Goal: Book appointment/travel/reservation

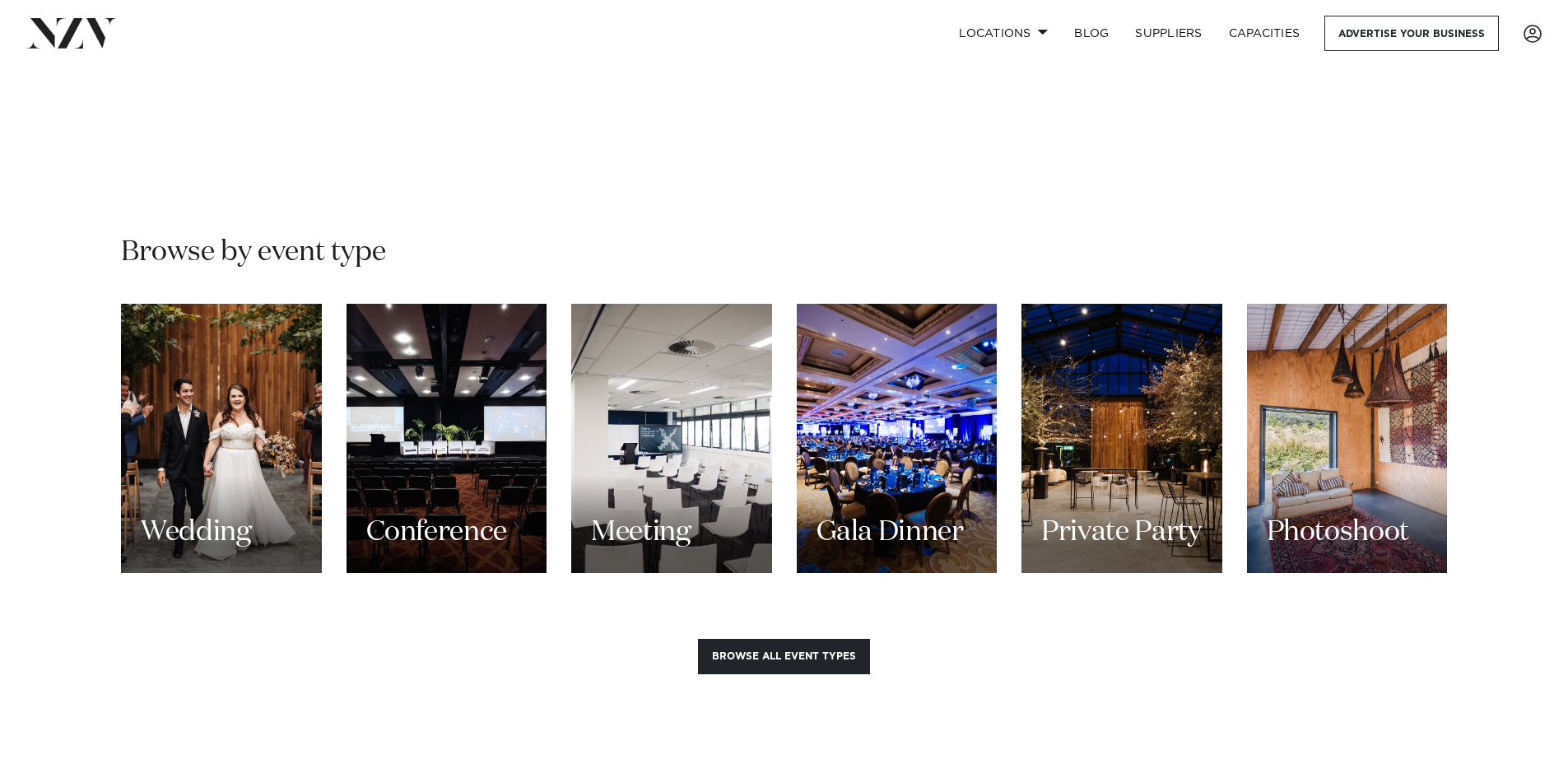
scroll to position [988, 0]
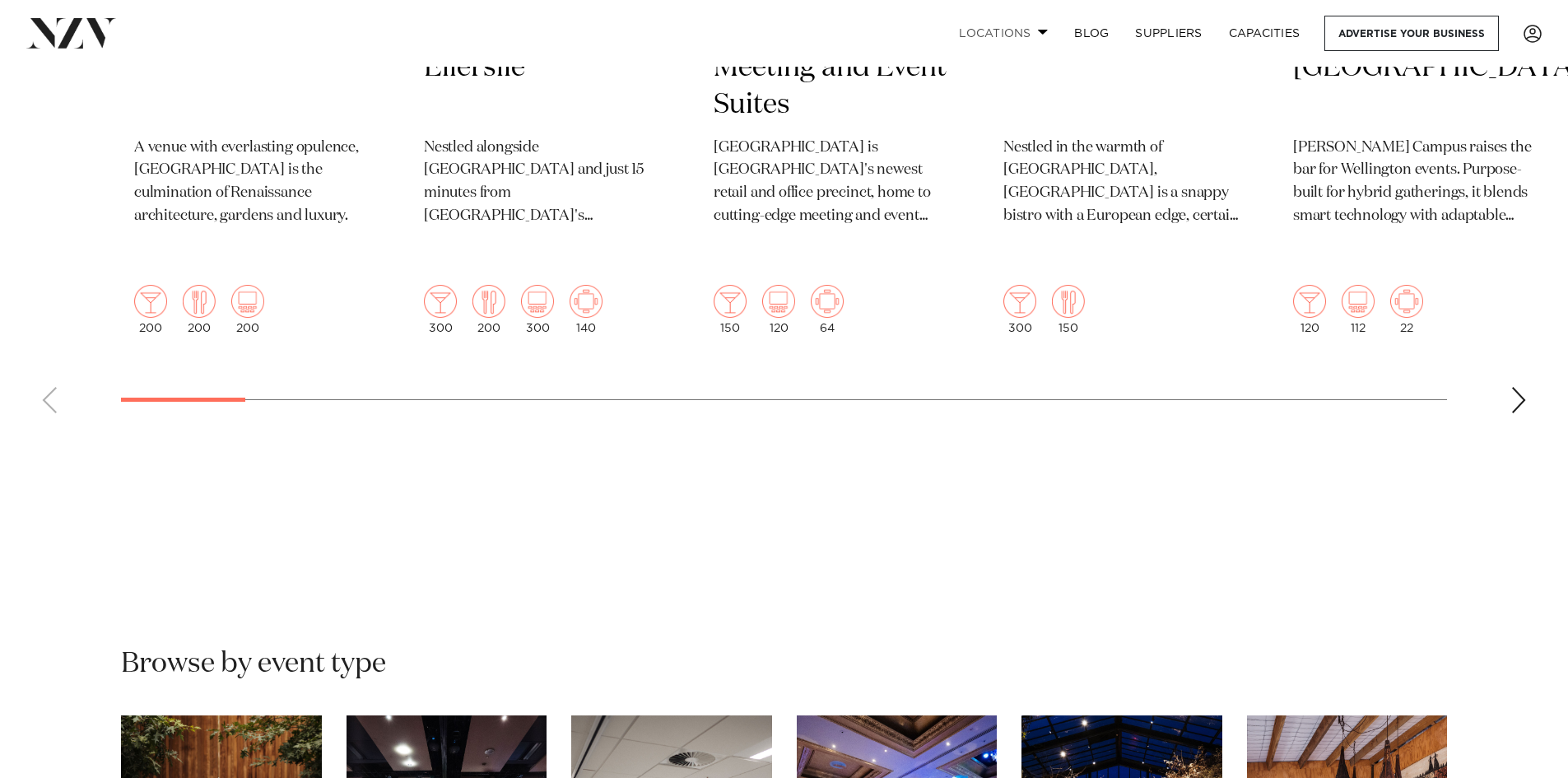
click at [1004, 38] on link "Locations" at bounding box center [1004, 33] width 115 height 35
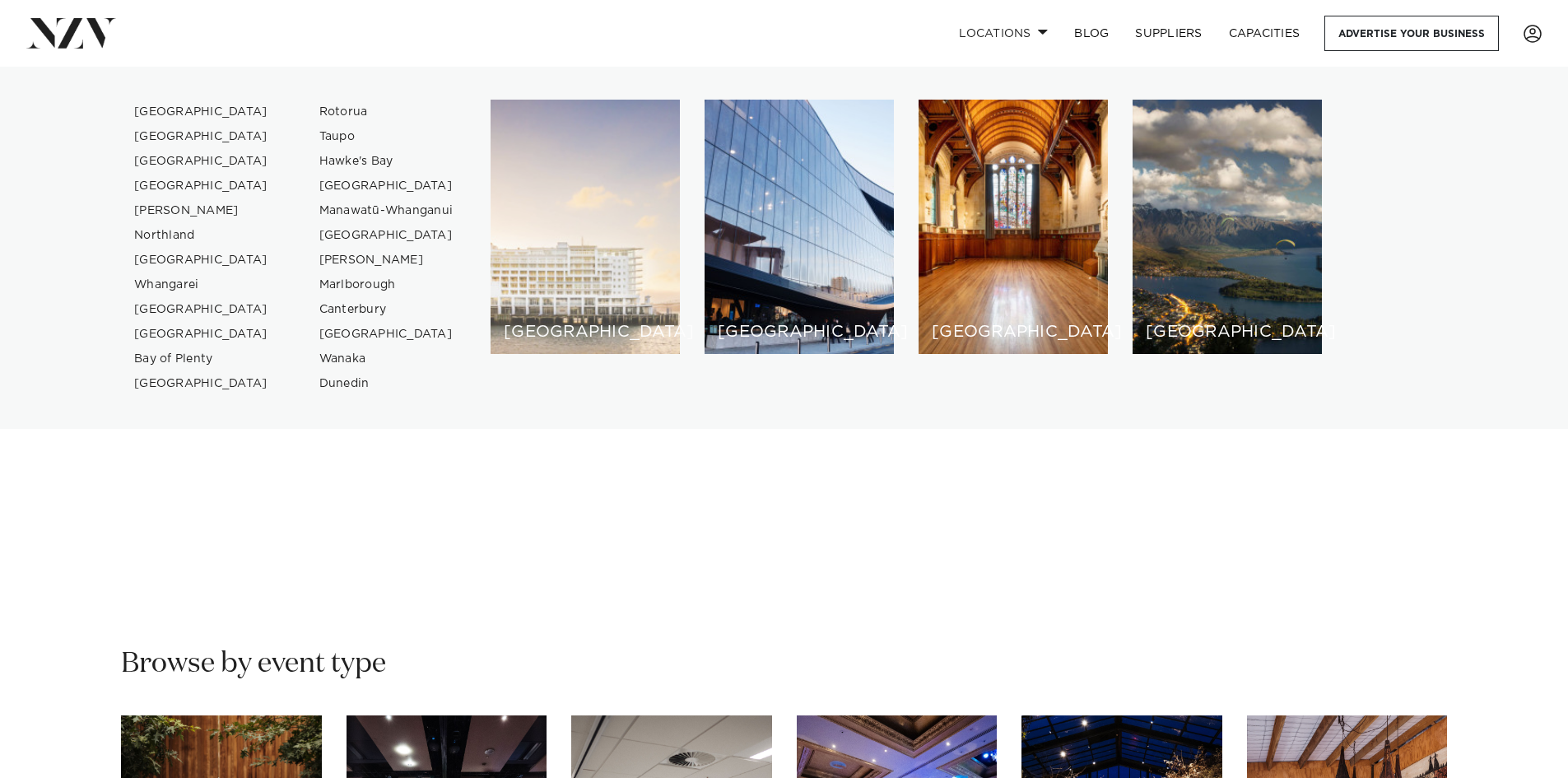
click at [583, 271] on div "[GEOGRAPHIC_DATA]" at bounding box center [585, 227] width 189 height 254
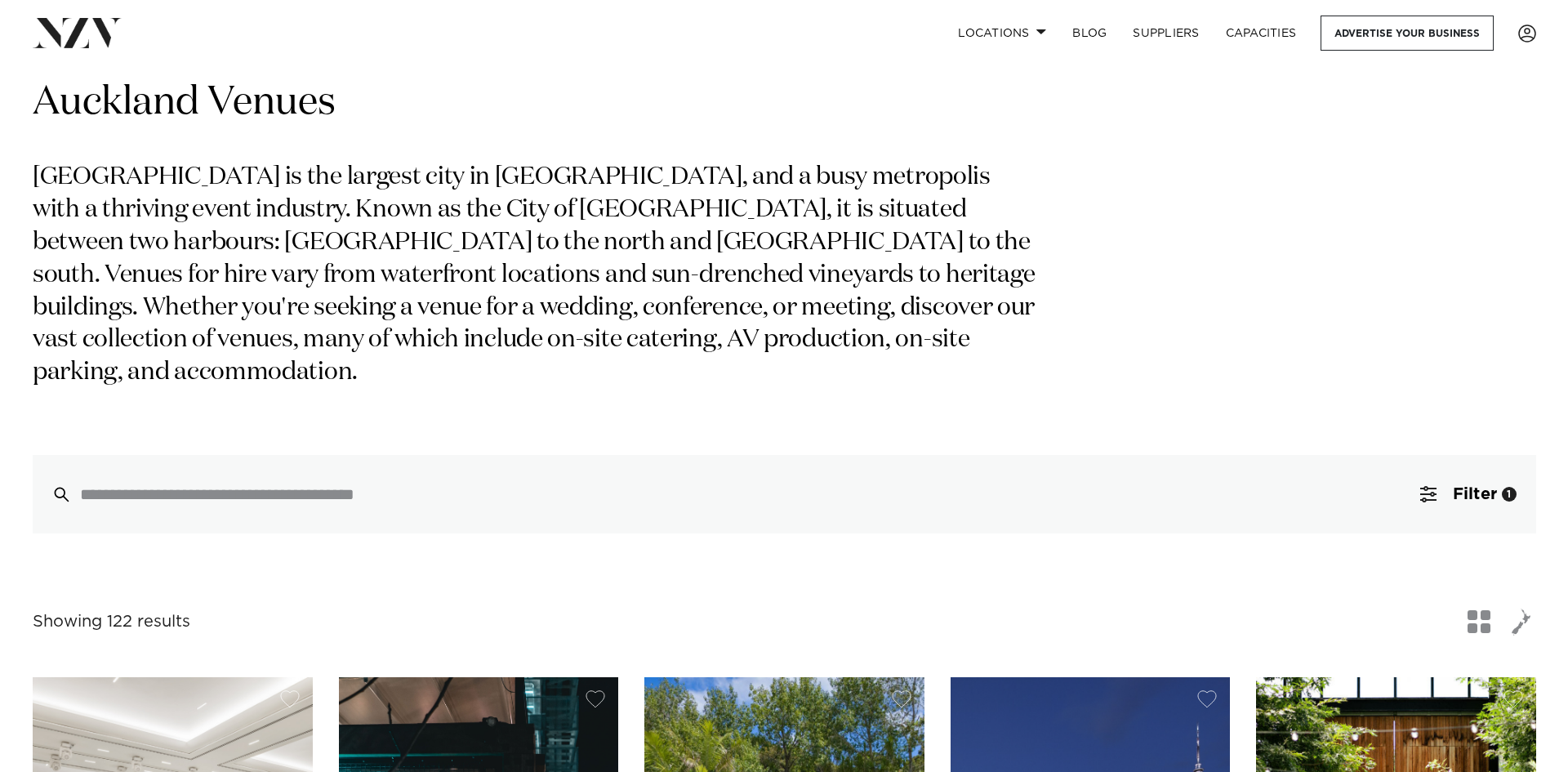
scroll to position [82, 0]
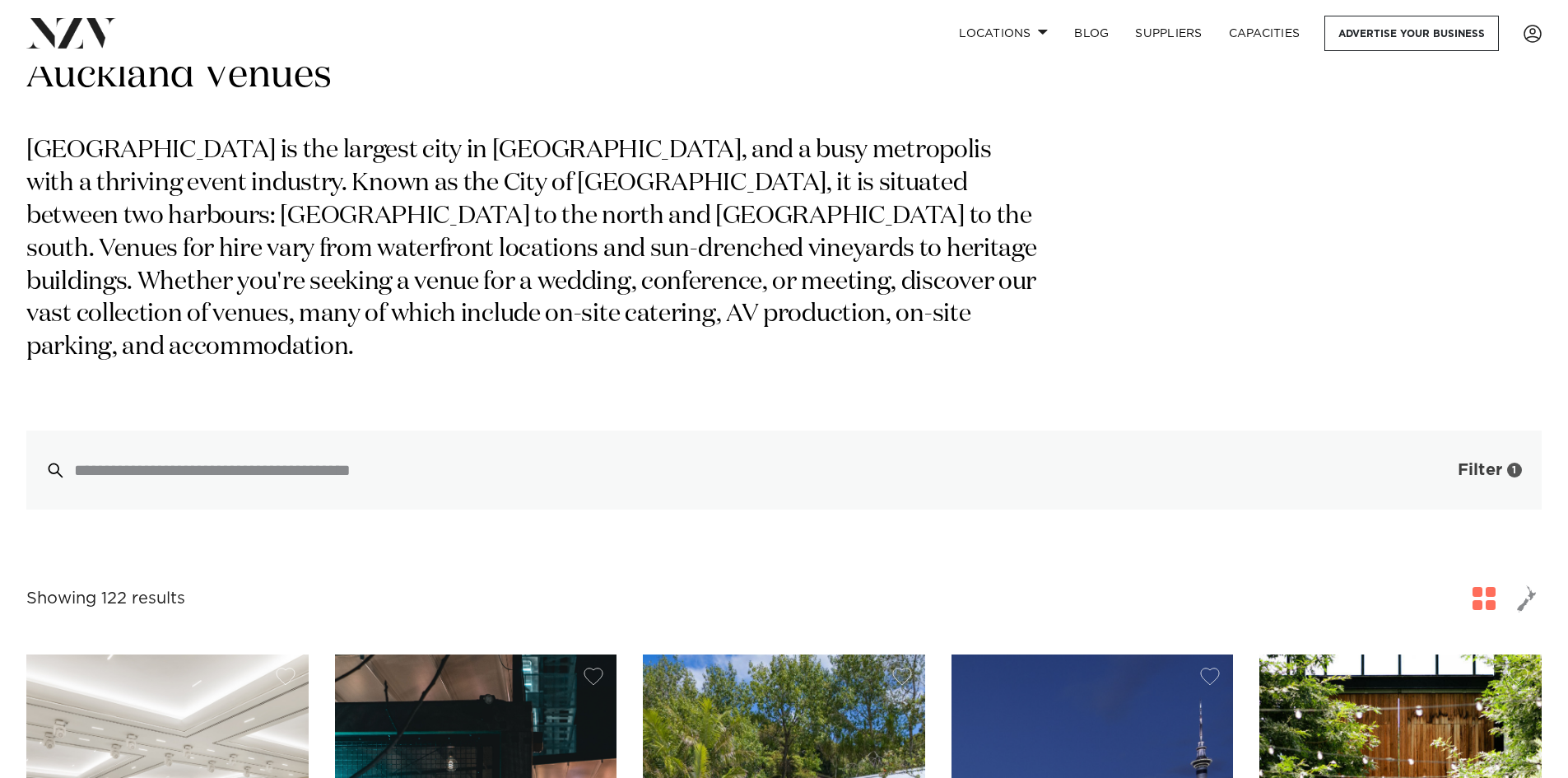
click at [1484, 462] on span "Filter" at bounding box center [1480, 470] width 45 height 16
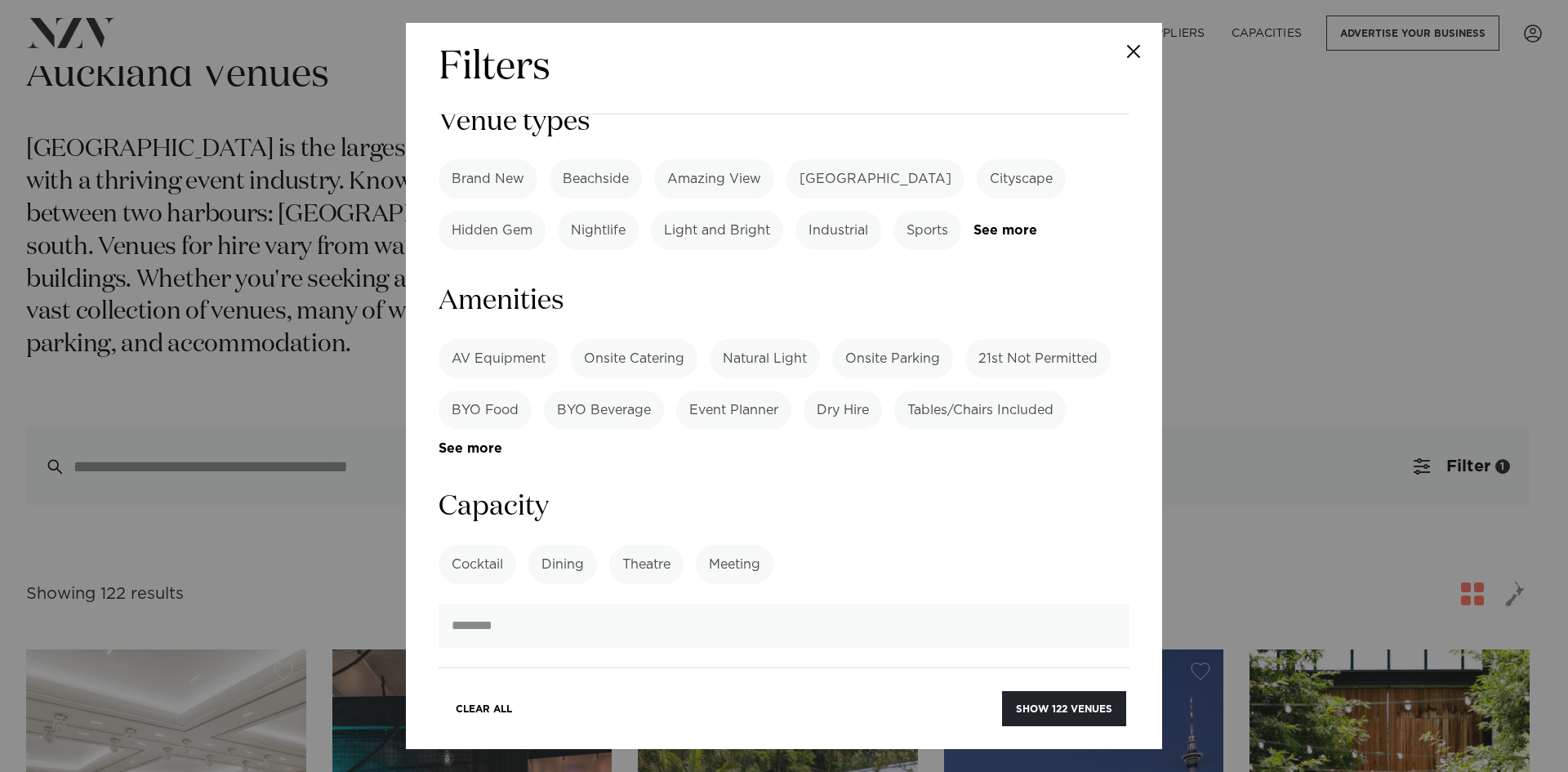
scroll to position [1062, 0]
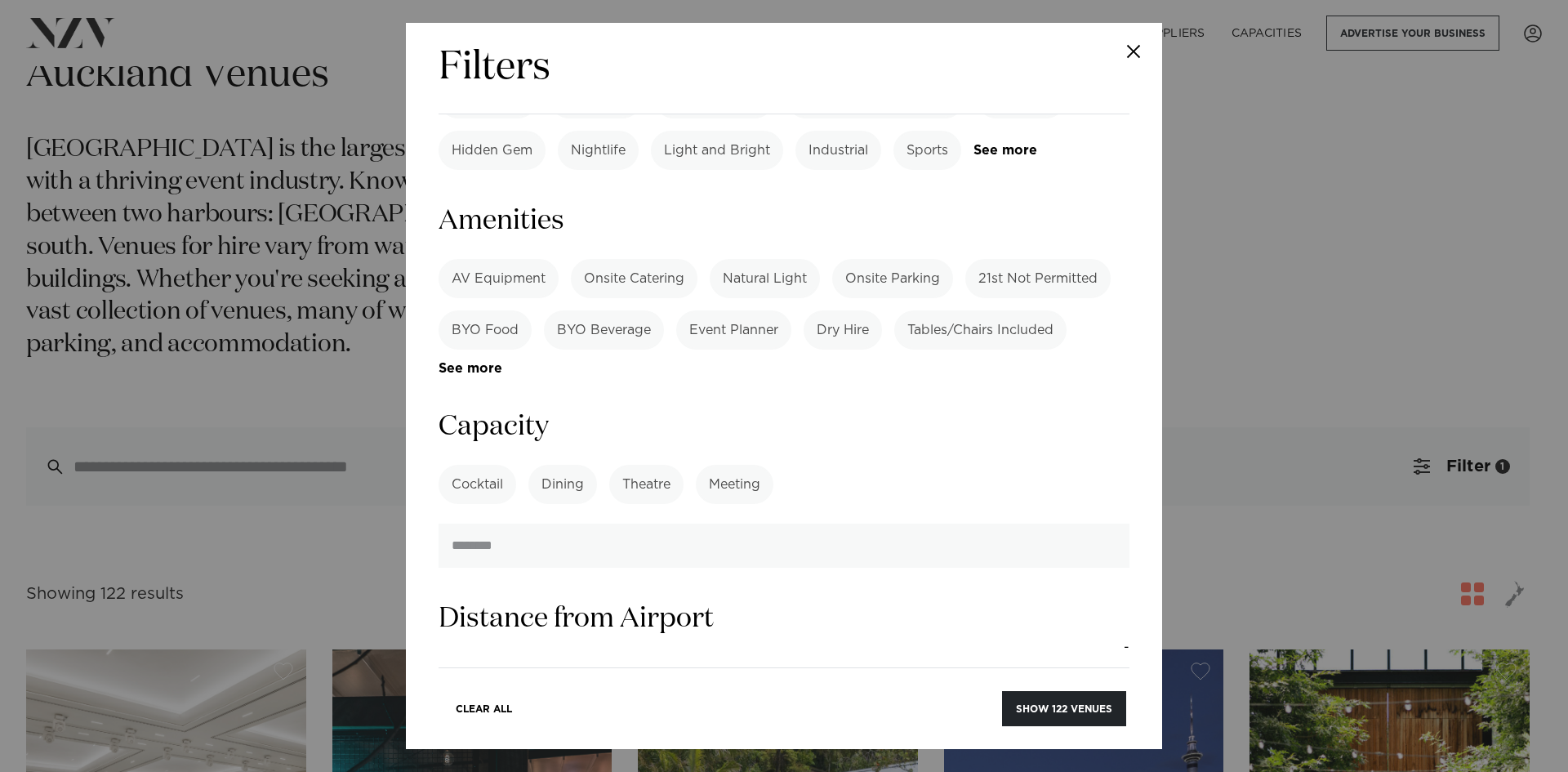
click at [563, 464] on label "Dining" at bounding box center [563, 483] width 69 height 39
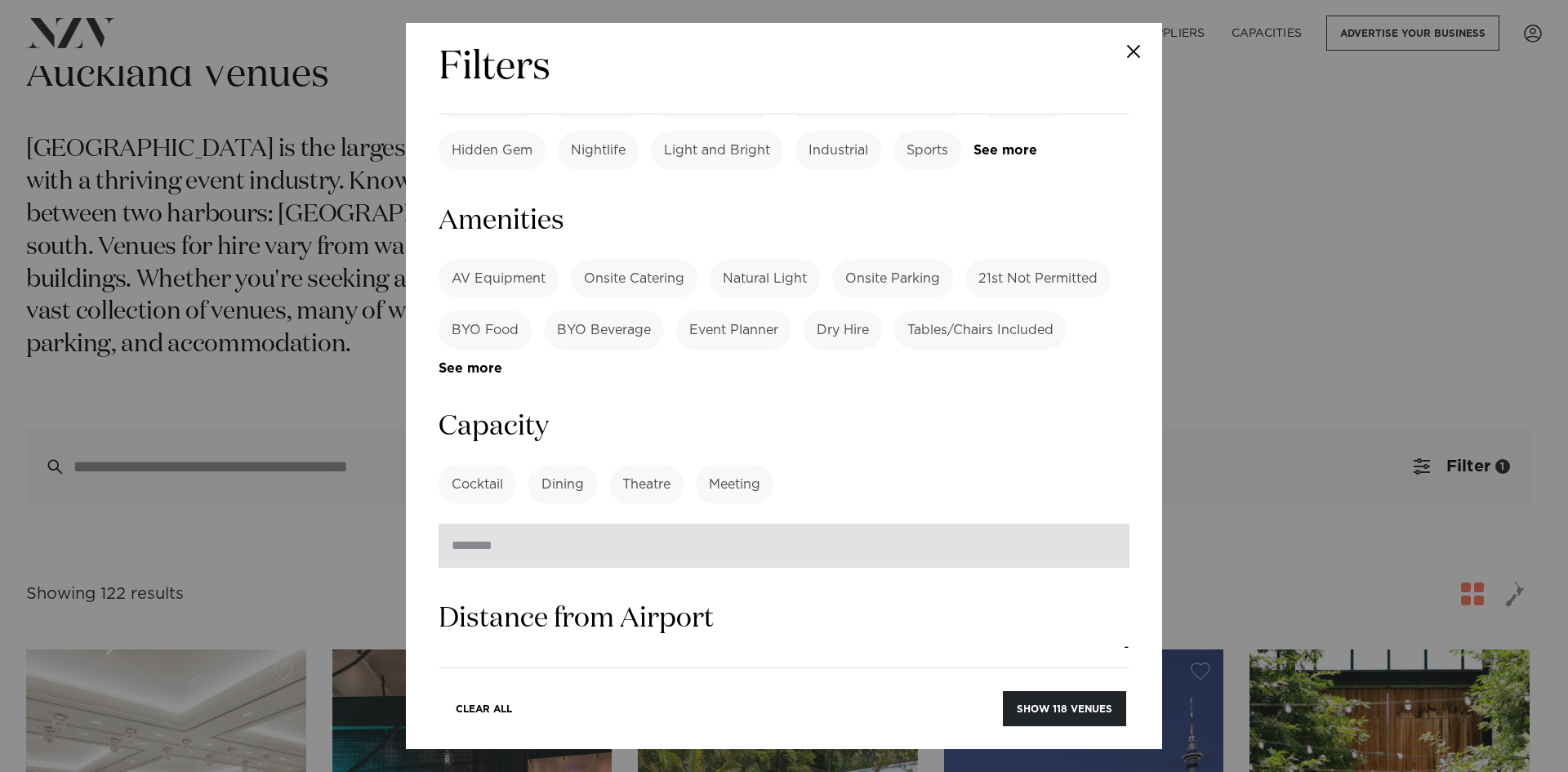
click at [549, 523] on input "number" at bounding box center [784, 545] width 691 height 44
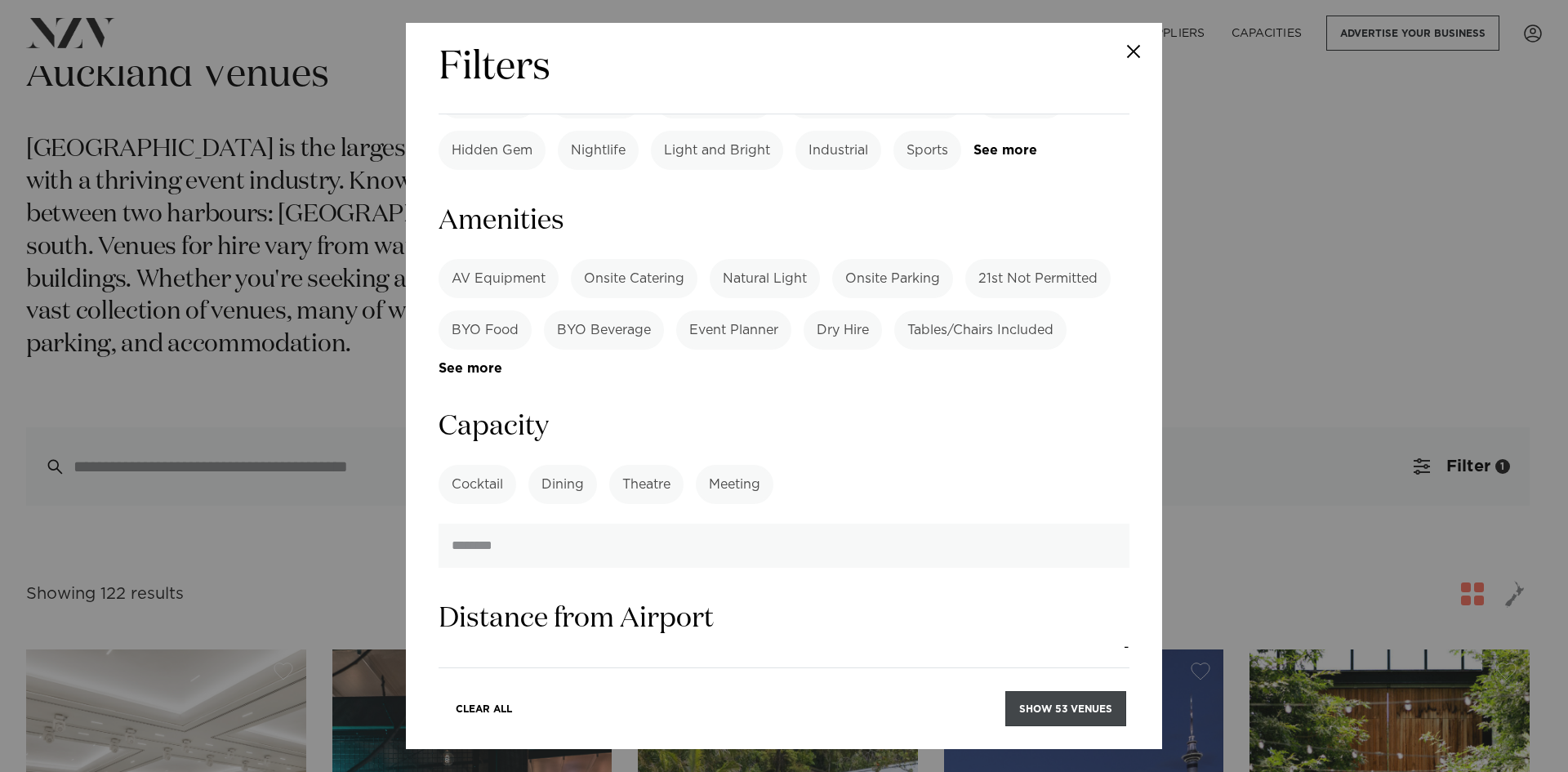
type input "***"
click at [1045, 708] on button "Show 53 venues" at bounding box center [1066, 708] width 121 height 35
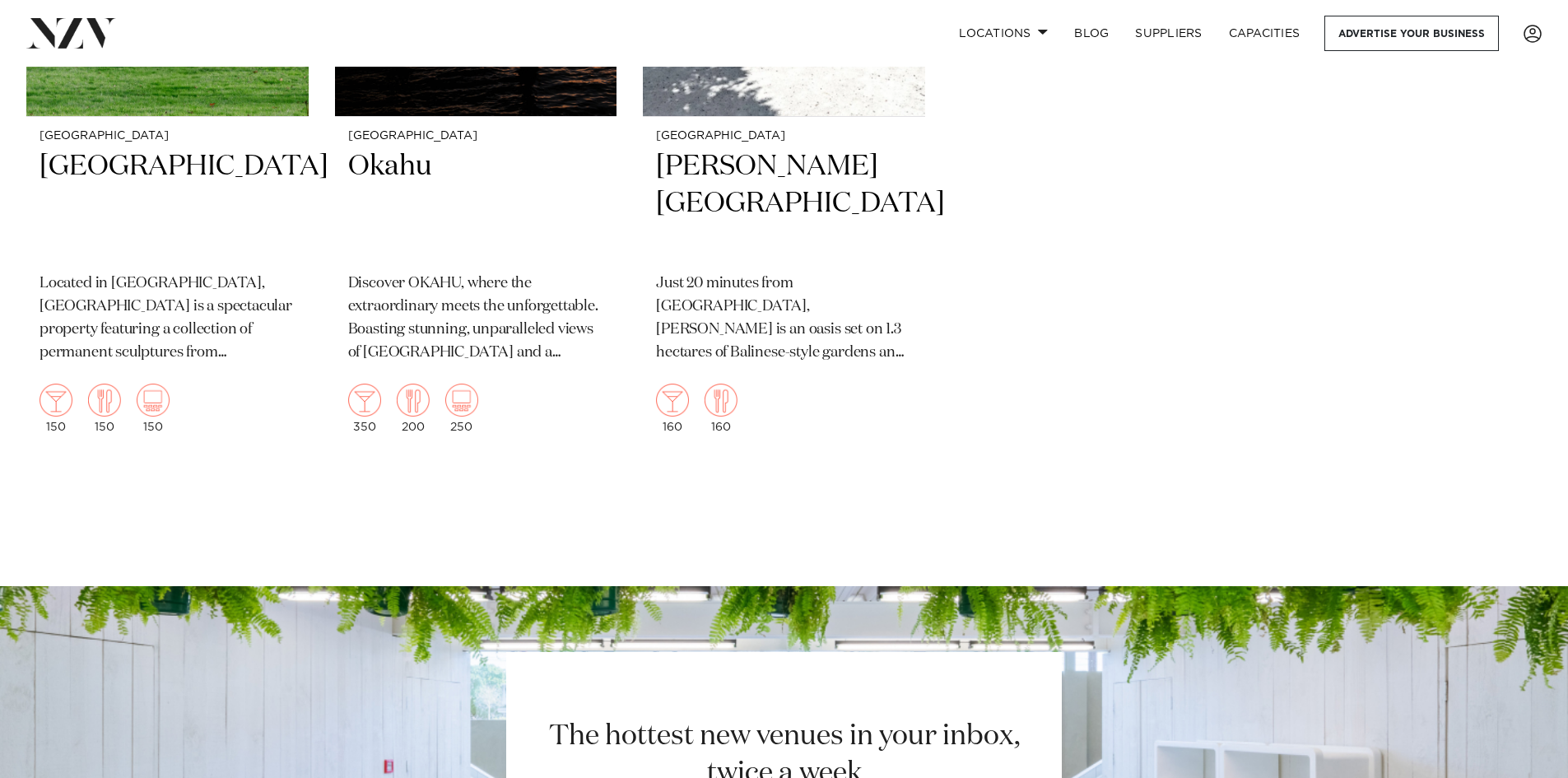
scroll to position [7878, 0]
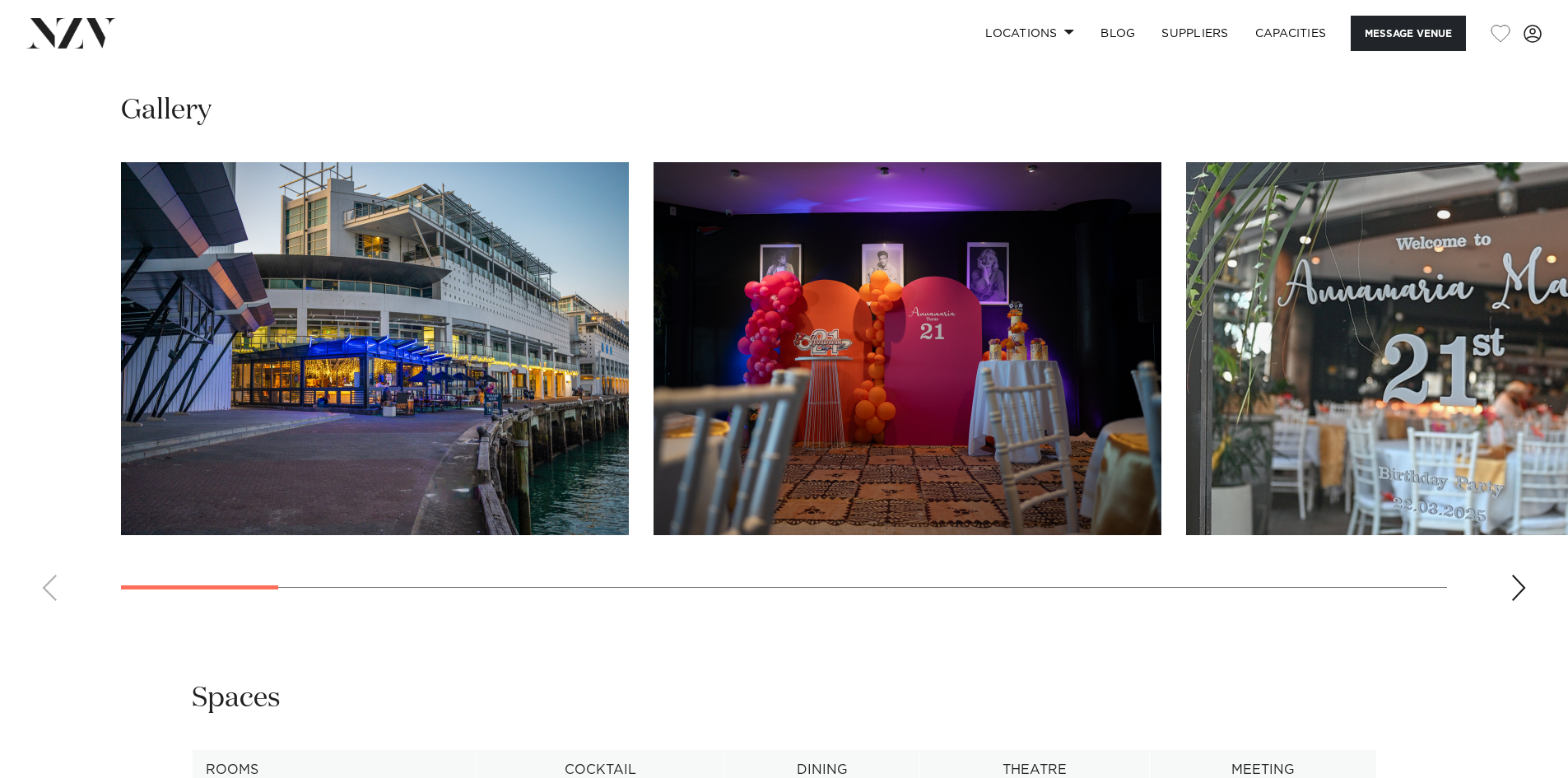
scroll to position [1646, 0]
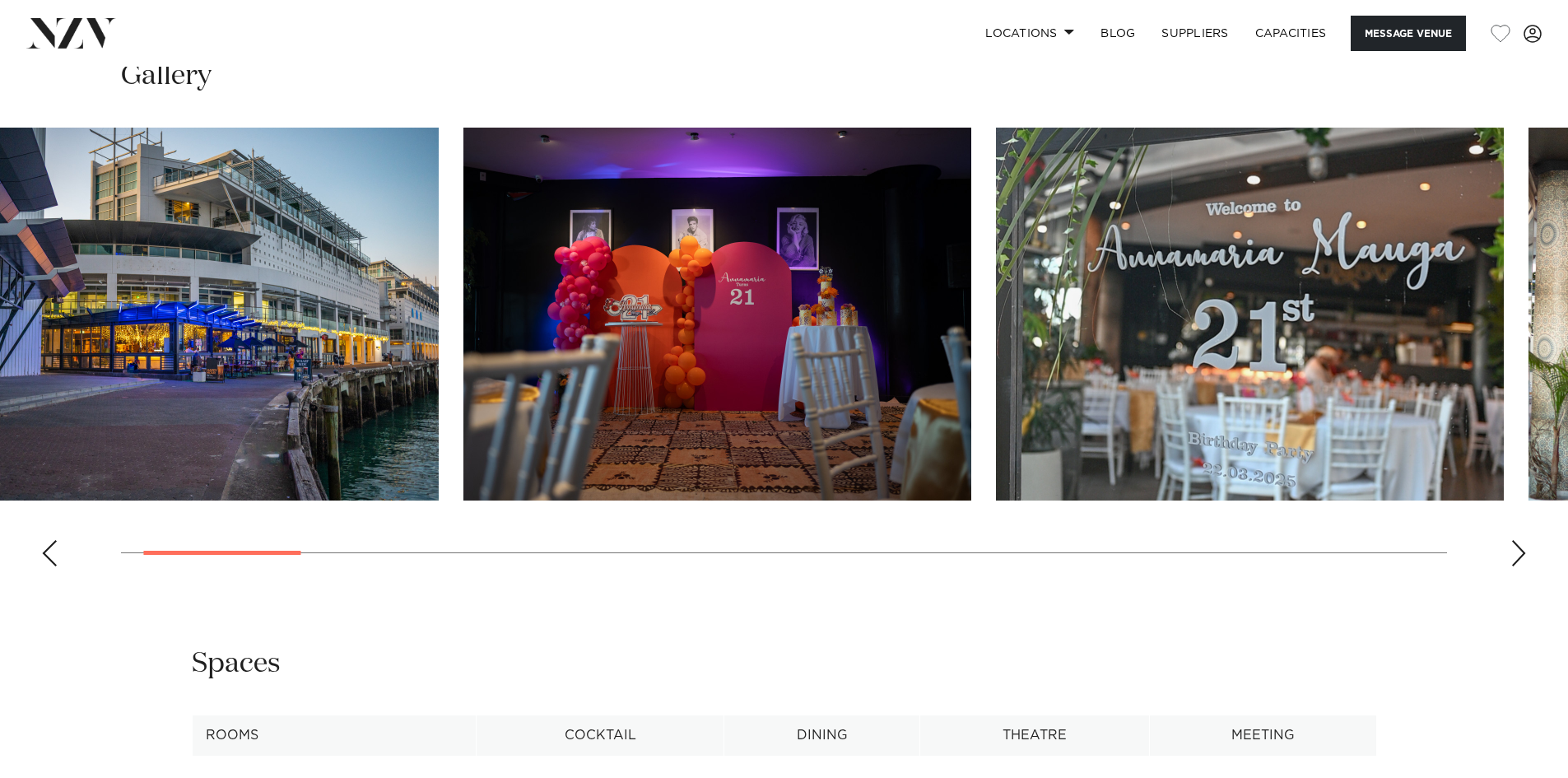
click at [996, 342] on img "3 / 21" at bounding box center [1250, 314] width 508 height 373
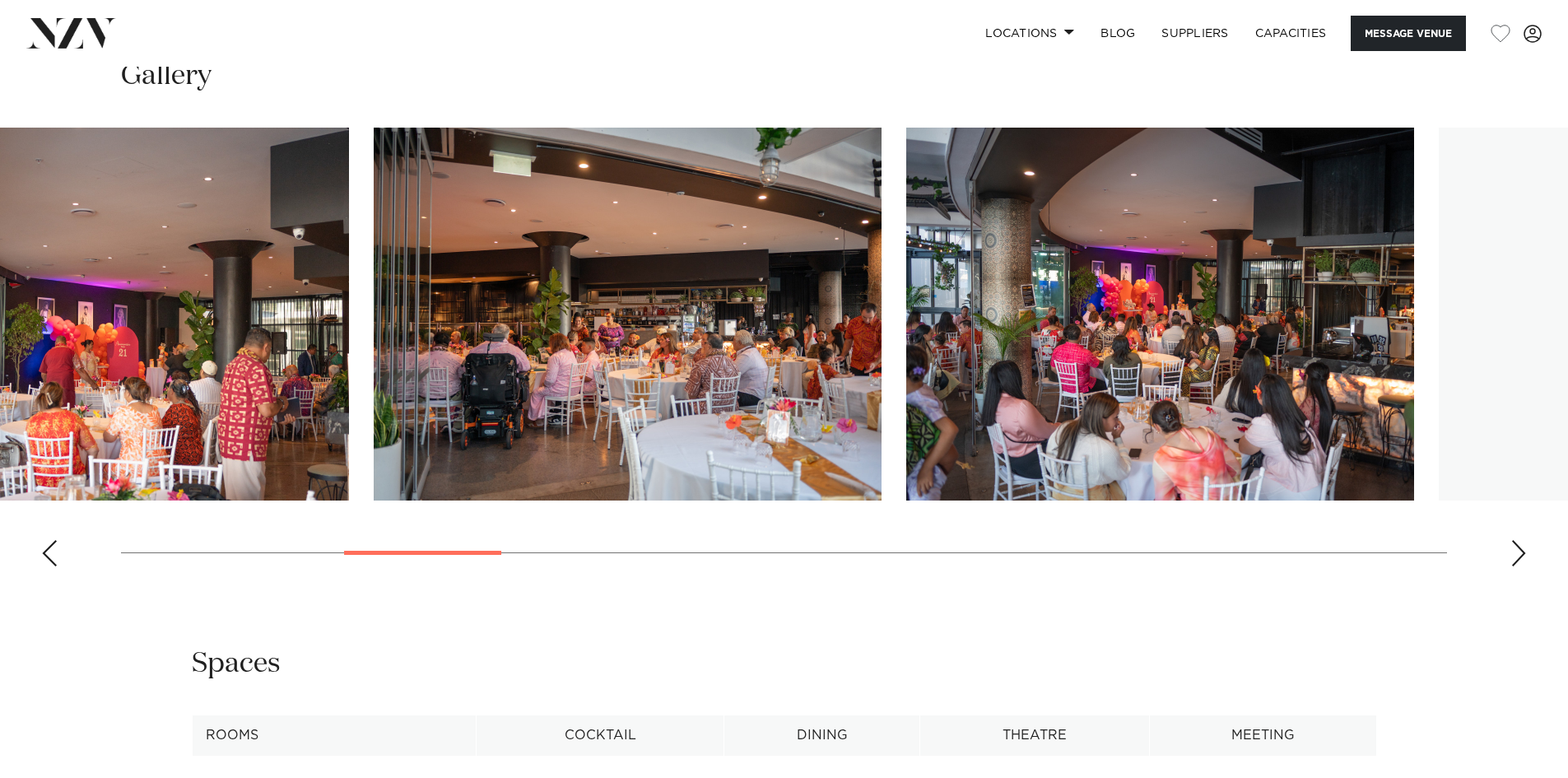
click at [501, 417] on img "5 / 21" at bounding box center [627, 314] width 508 height 373
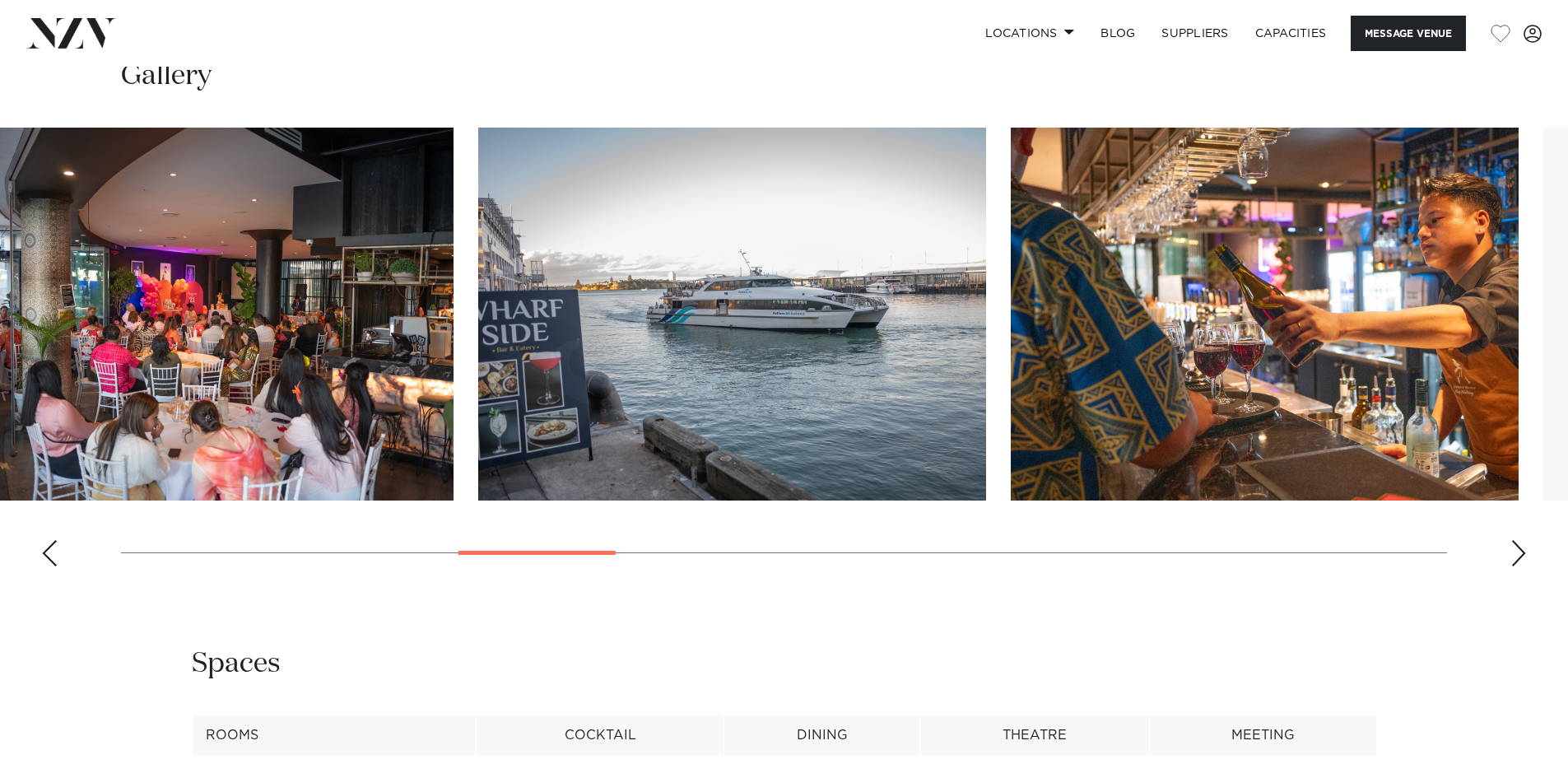
click at [510, 387] on img "7 / 21" at bounding box center [732, 314] width 508 height 373
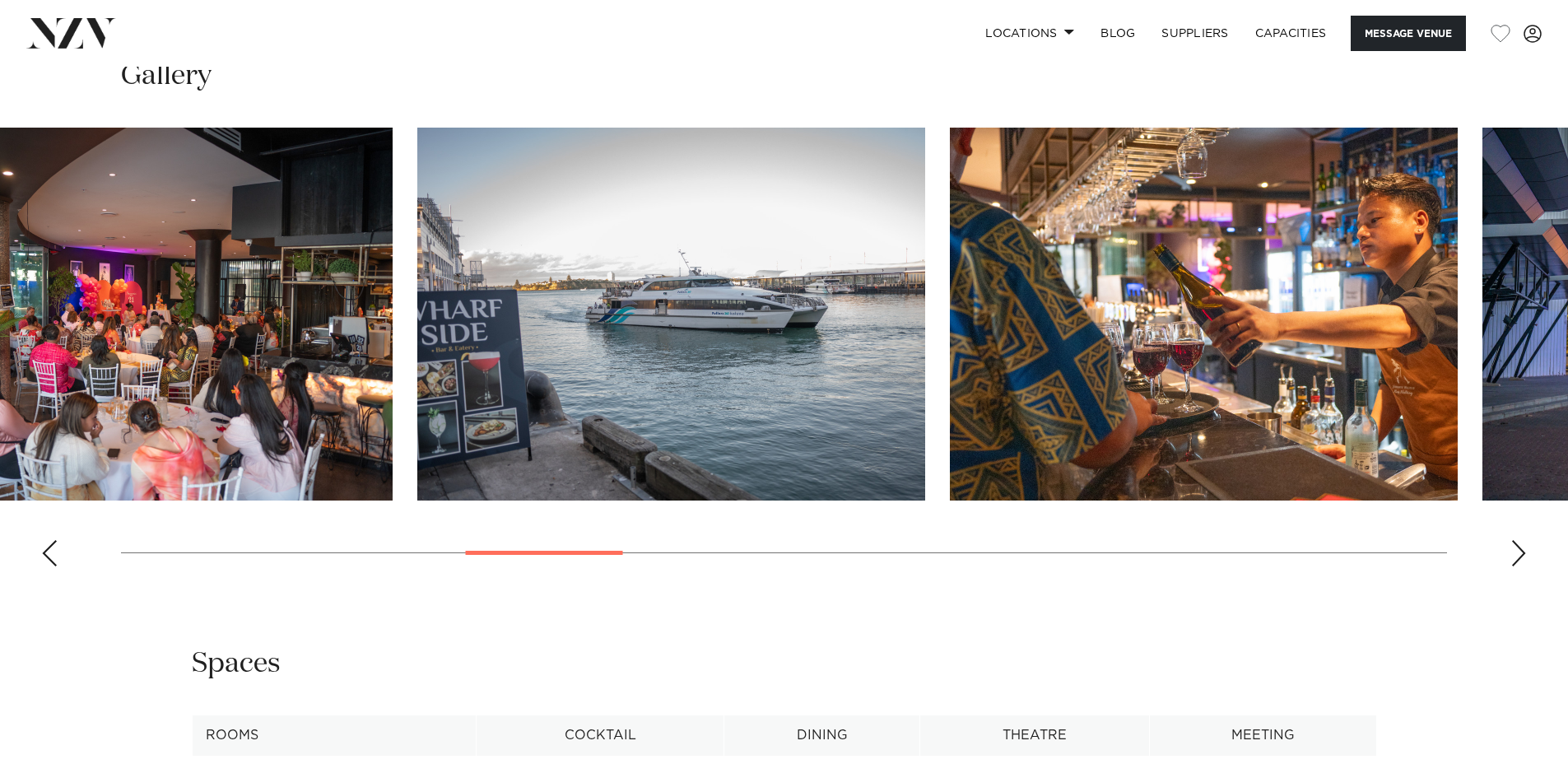
click at [950, 384] on img "8 / 21" at bounding box center [1203, 314] width 508 height 373
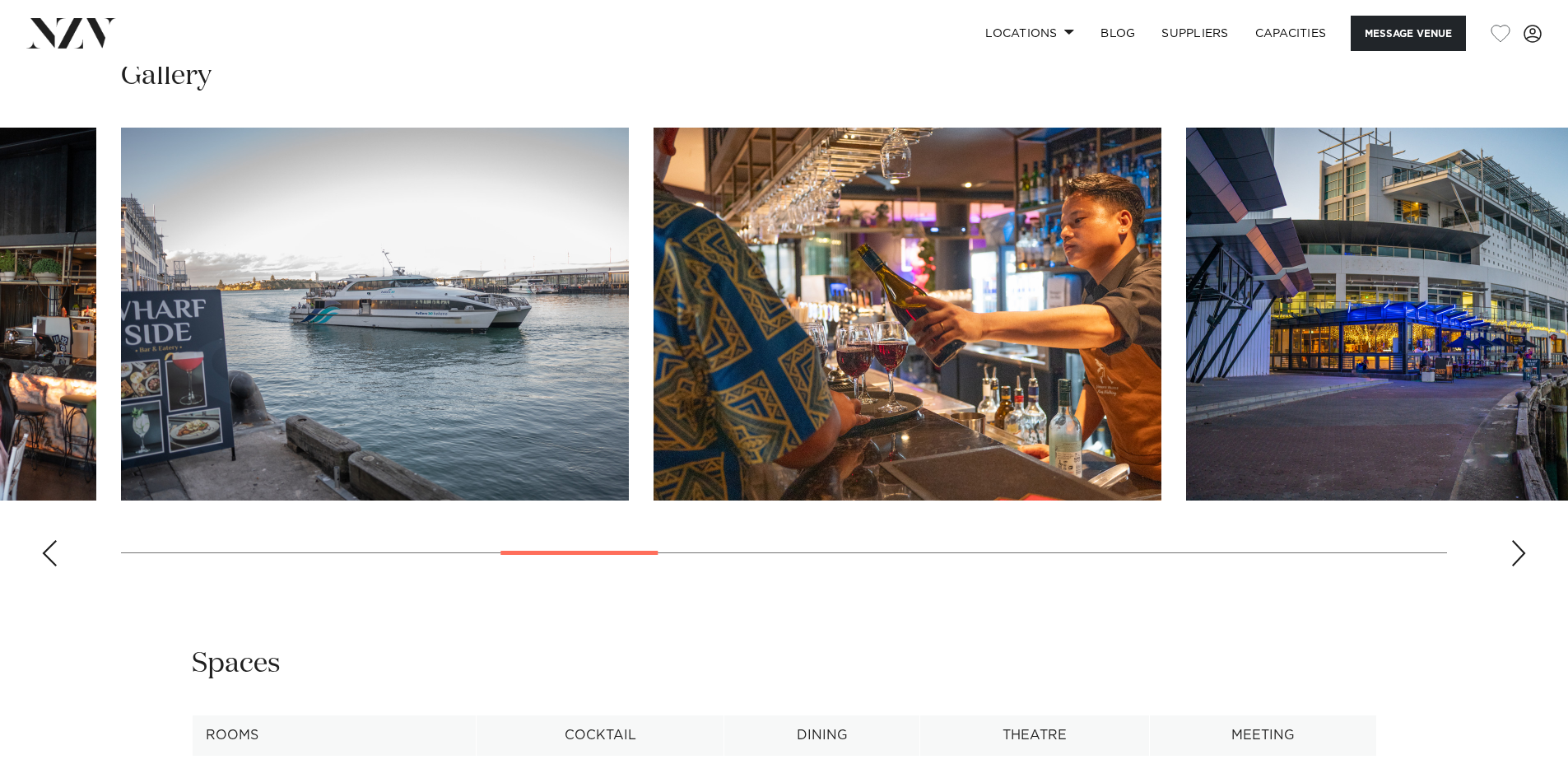
click at [1517, 554] on div "Next slide" at bounding box center [1519, 553] width 16 height 26
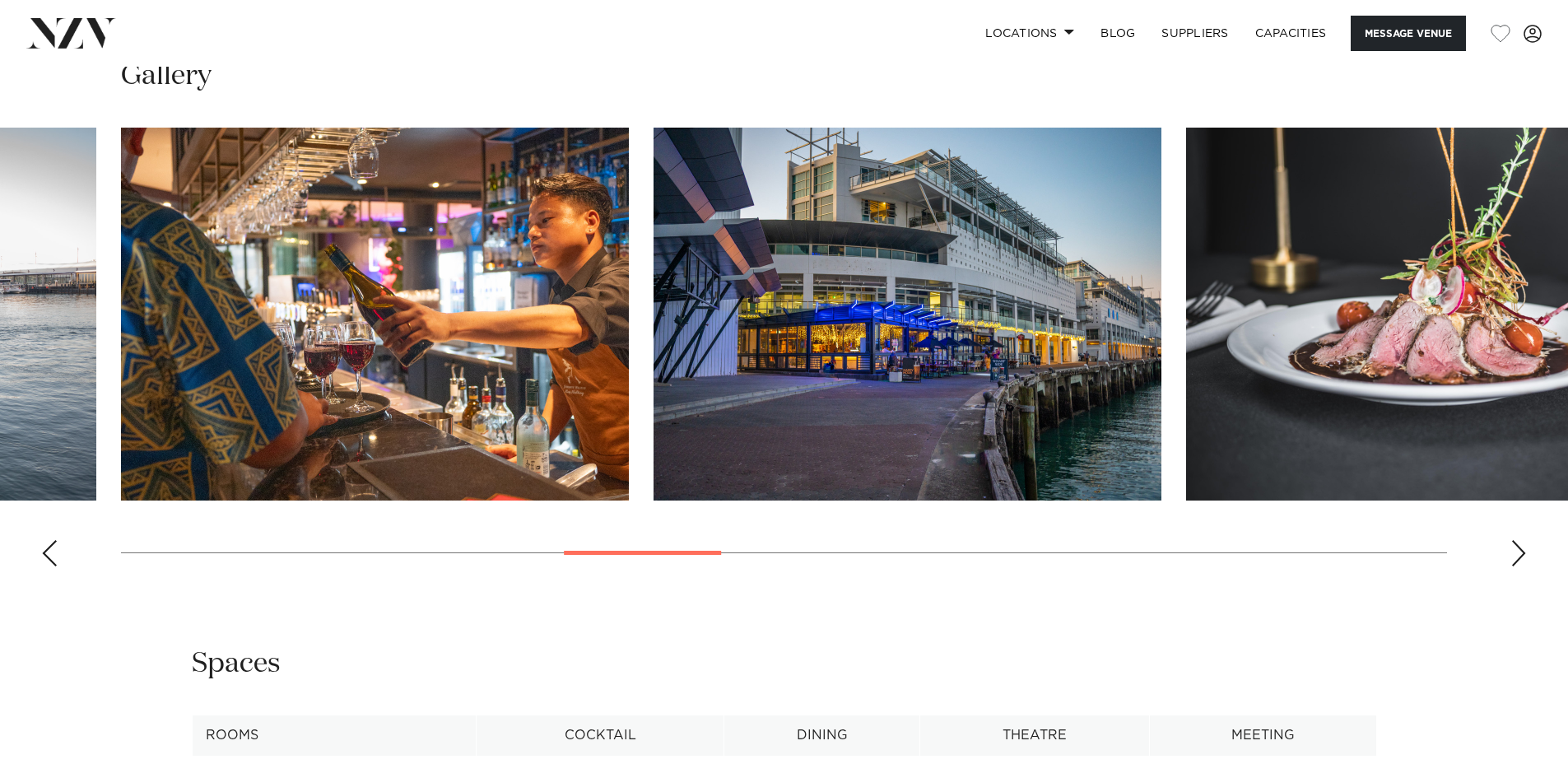
click at [1517, 554] on div "Next slide" at bounding box center [1519, 553] width 16 height 26
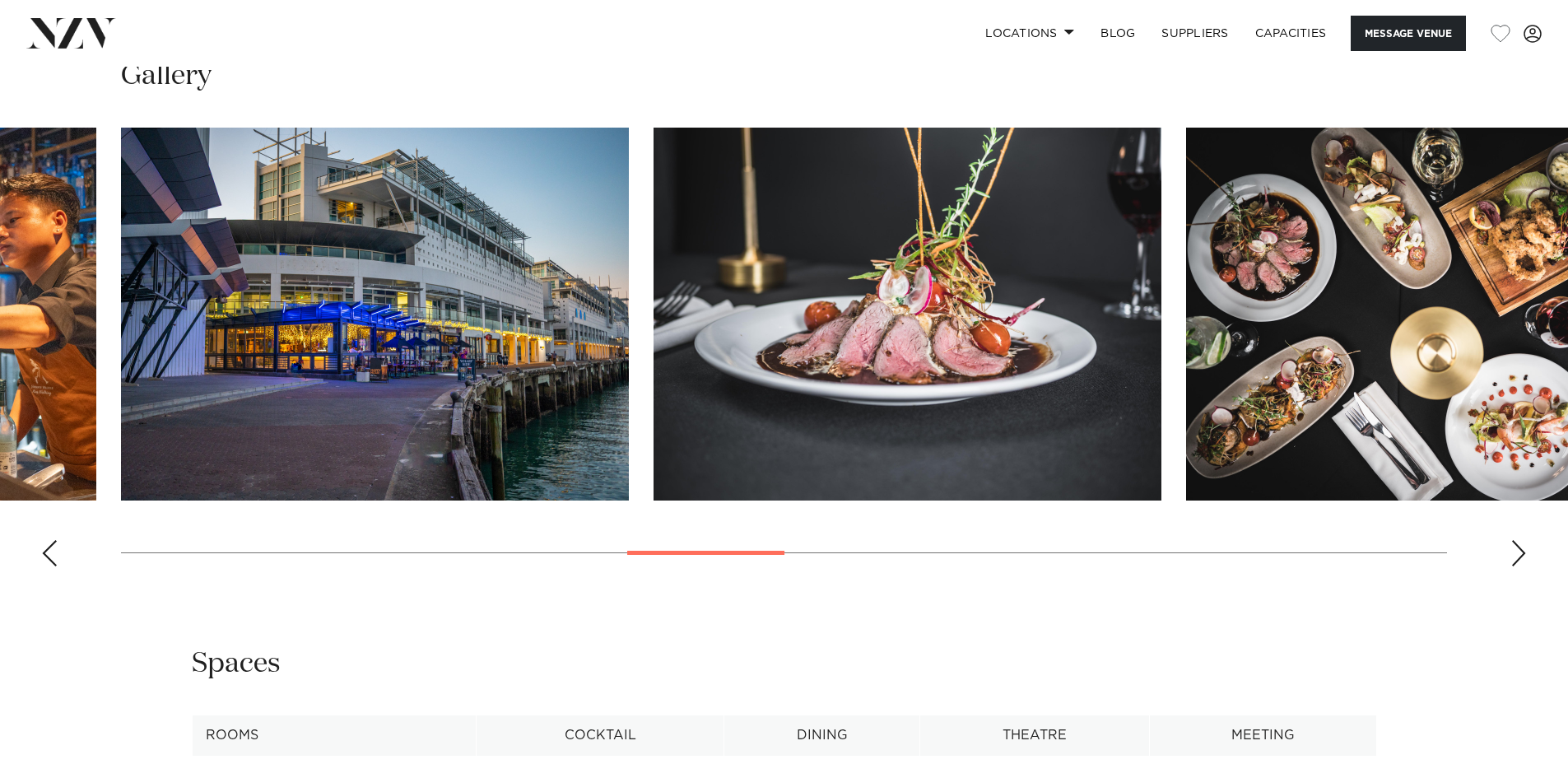
click at [1517, 554] on div "Next slide" at bounding box center [1519, 553] width 16 height 26
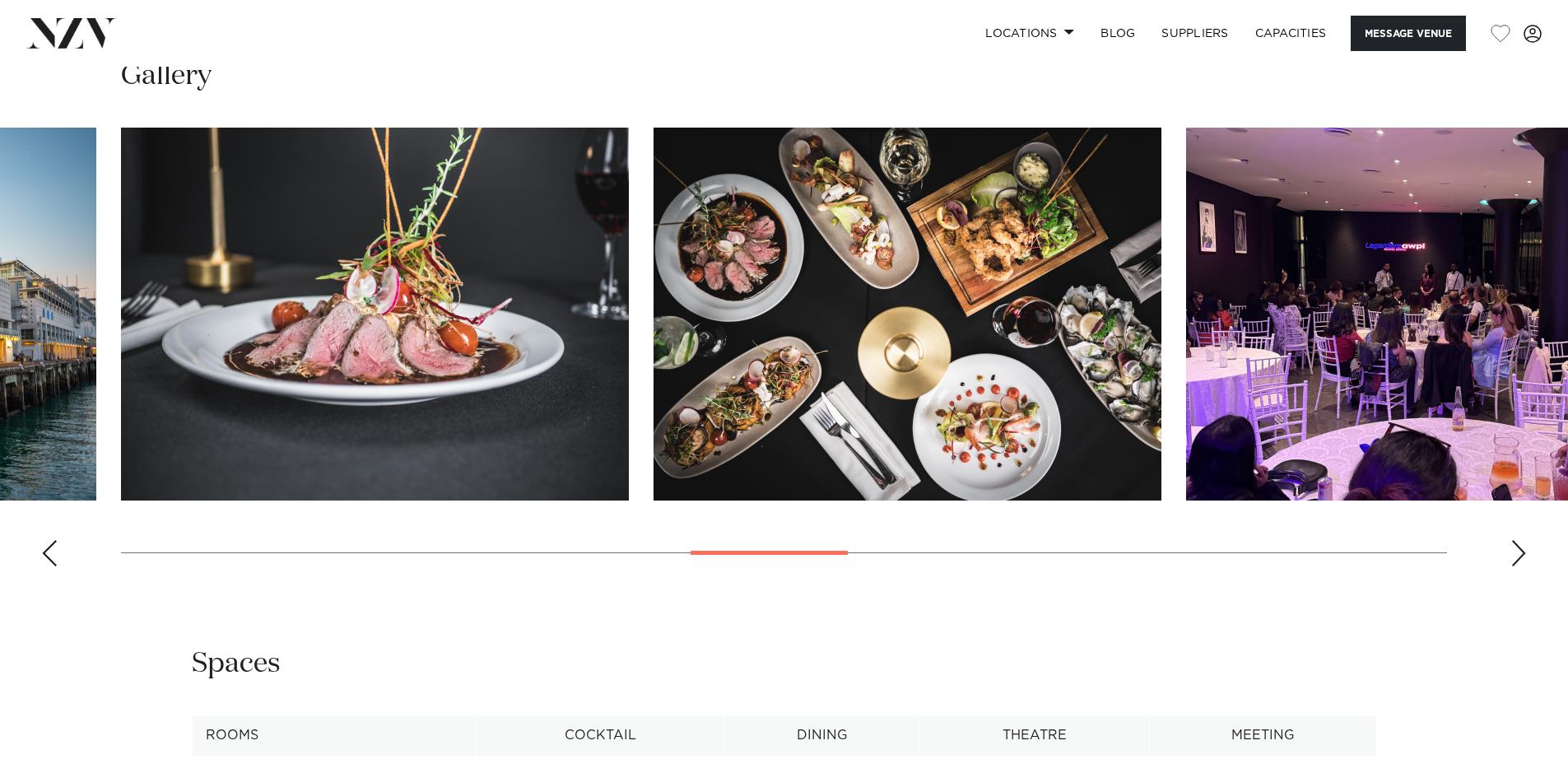
click at [1517, 554] on div "Next slide" at bounding box center [1519, 553] width 16 height 26
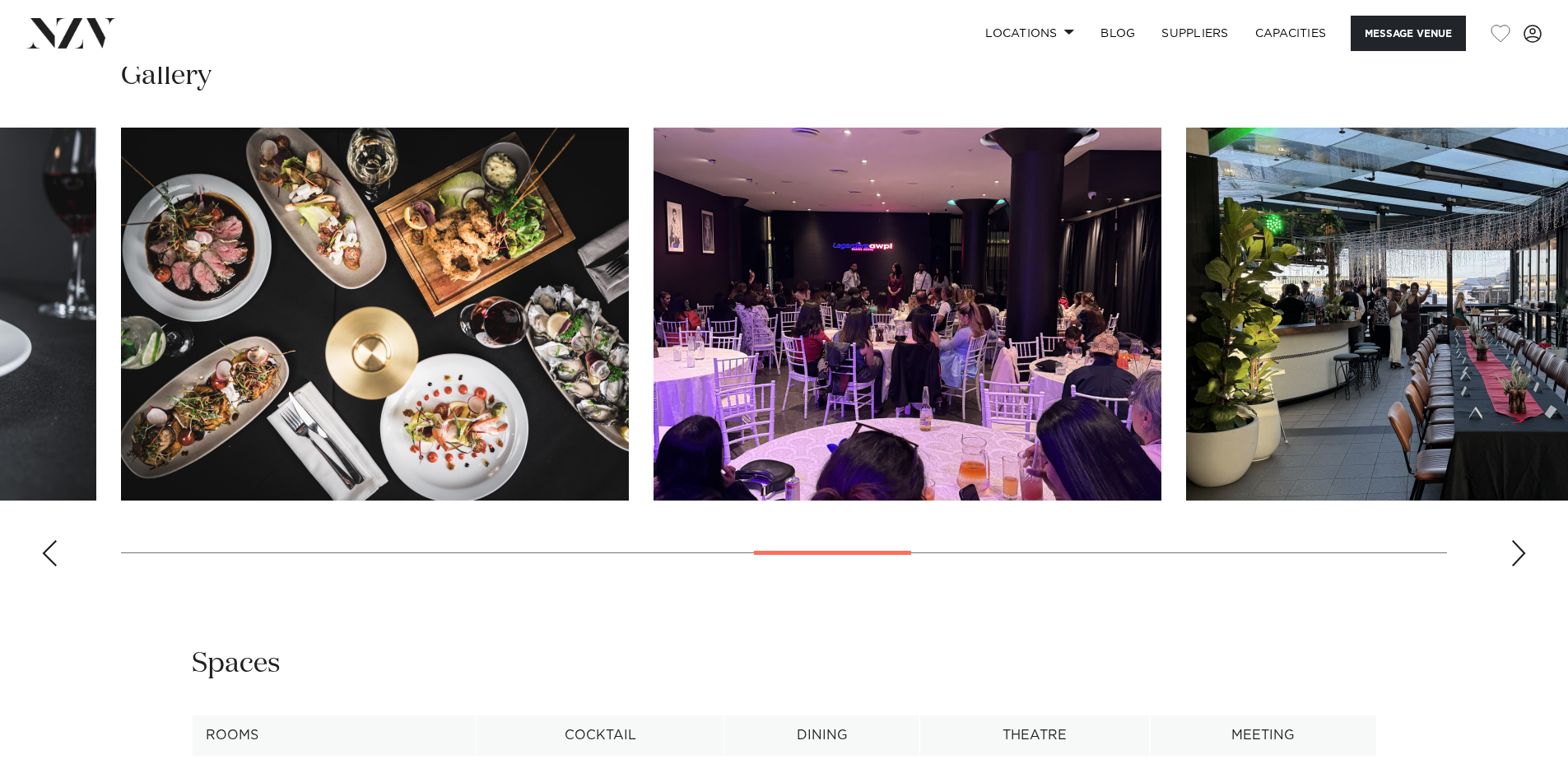
click at [1517, 554] on div "Next slide" at bounding box center [1519, 553] width 16 height 26
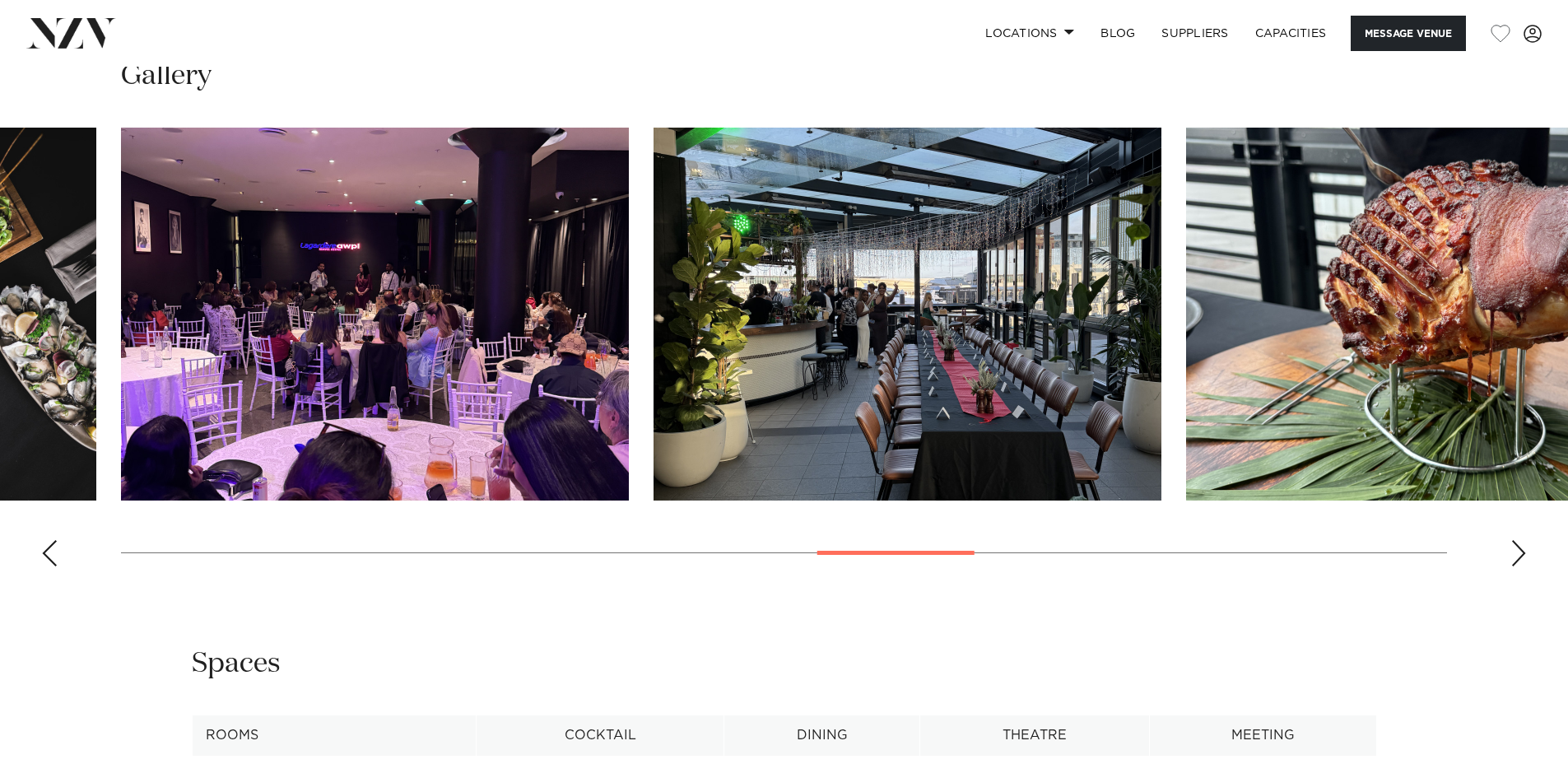
click at [1517, 554] on div "Next slide" at bounding box center [1519, 553] width 16 height 26
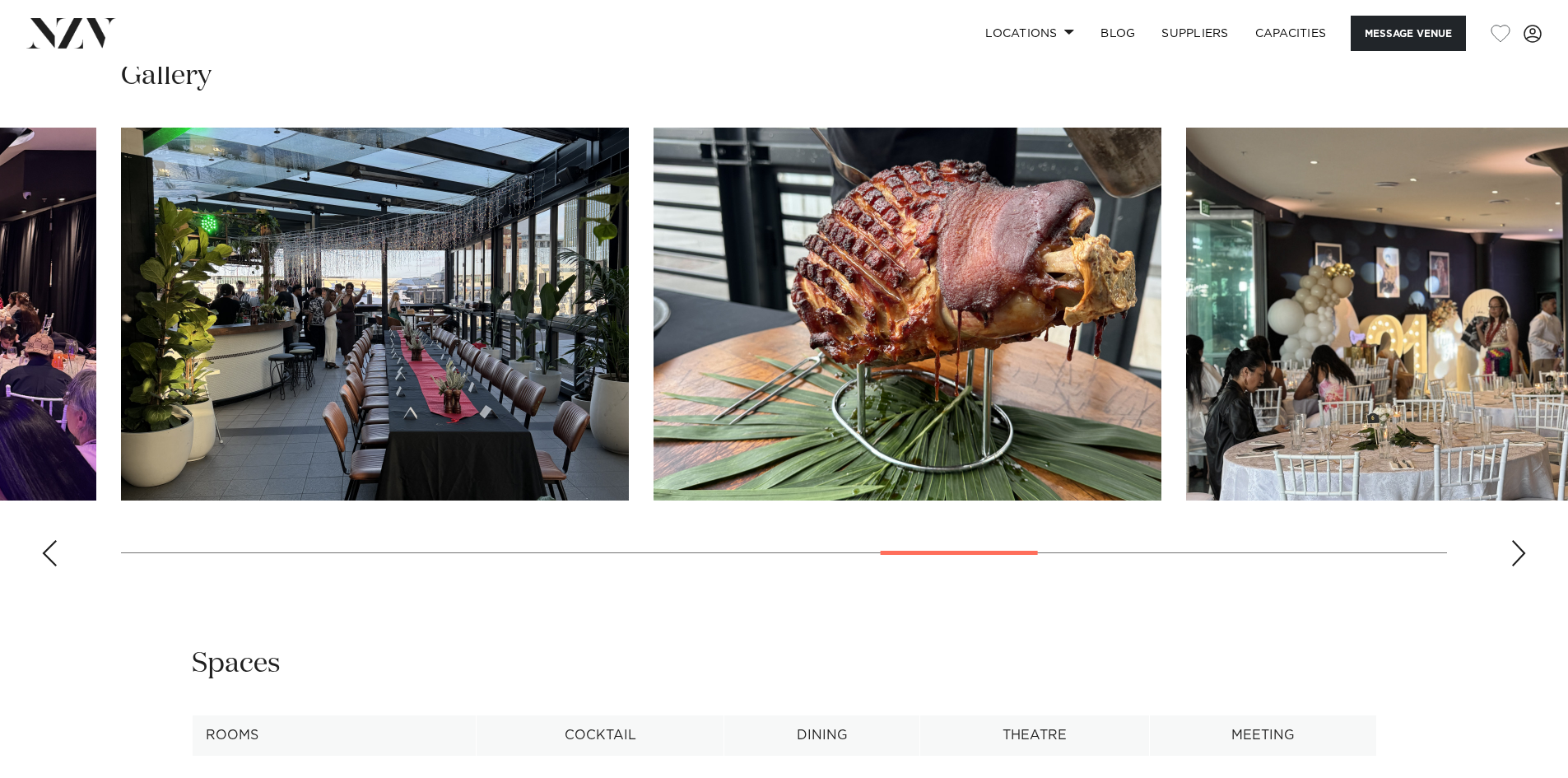
click at [1517, 554] on div "Next slide" at bounding box center [1519, 553] width 16 height 26
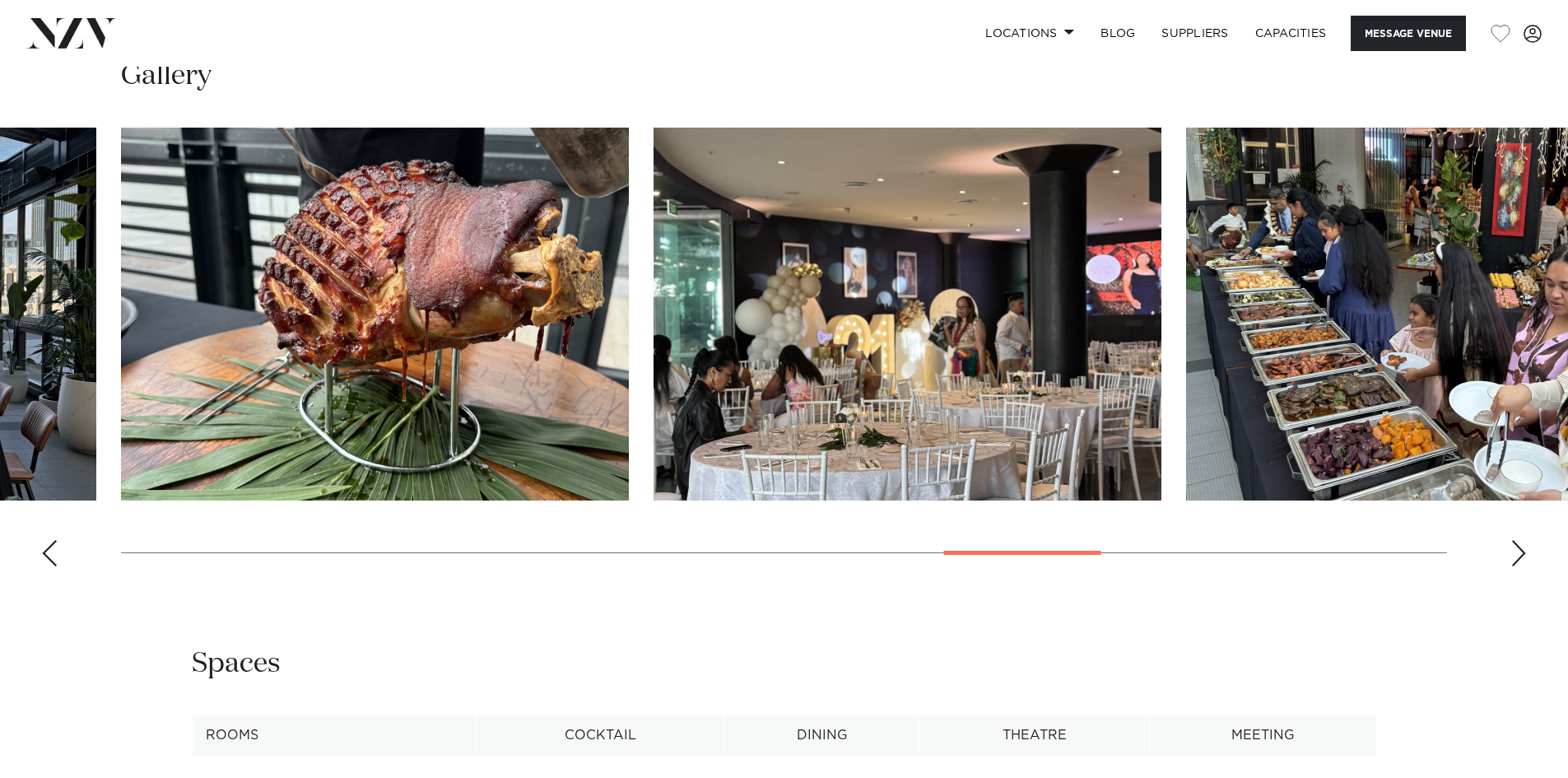
click at [1517, 554] on div "Next slide" at bounding box center [1519, 553] width 16 height 26
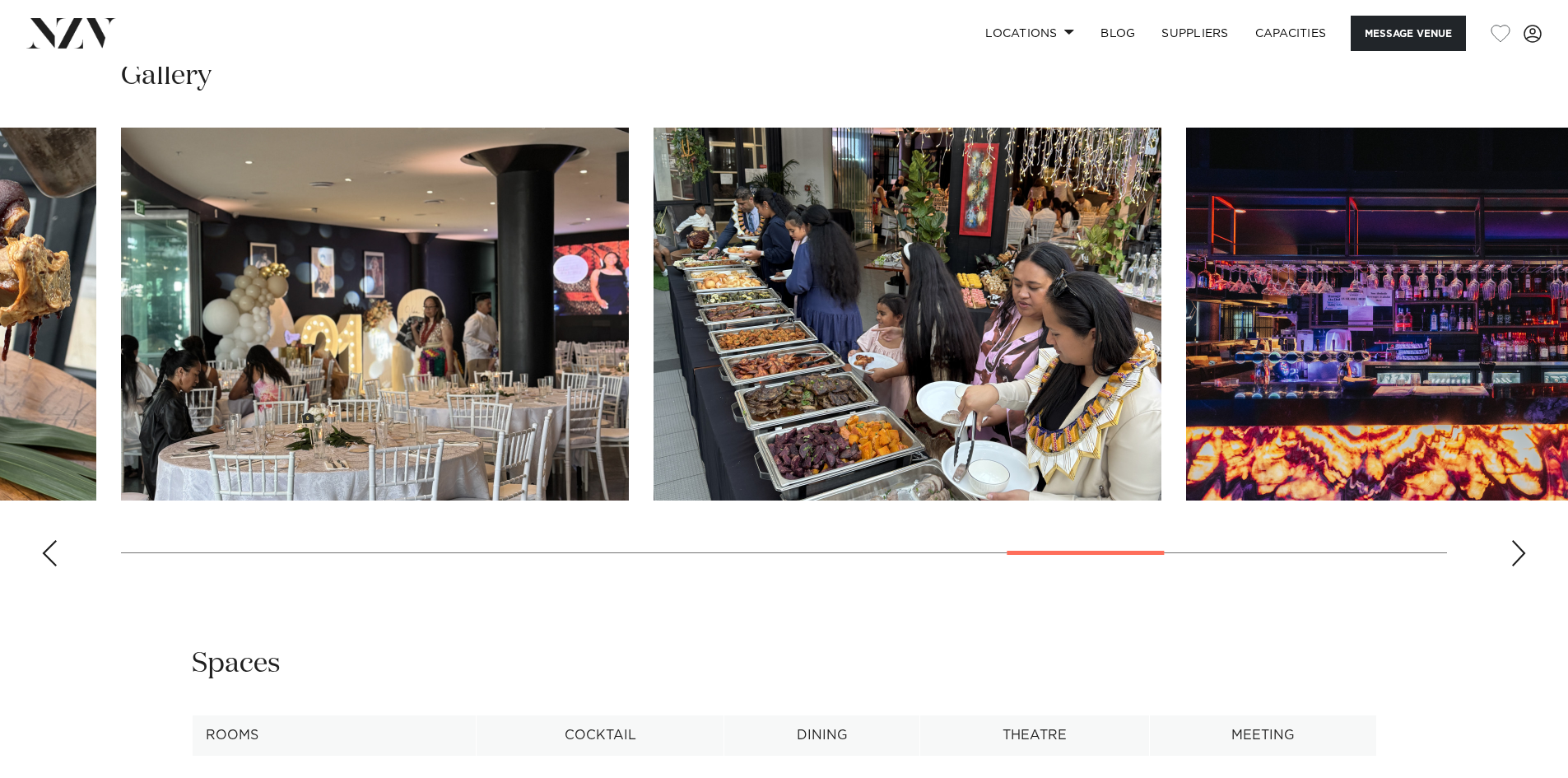
click at [1517, 554] on div "Next slide" at bounding box center [1519, 553] width 16 height 26
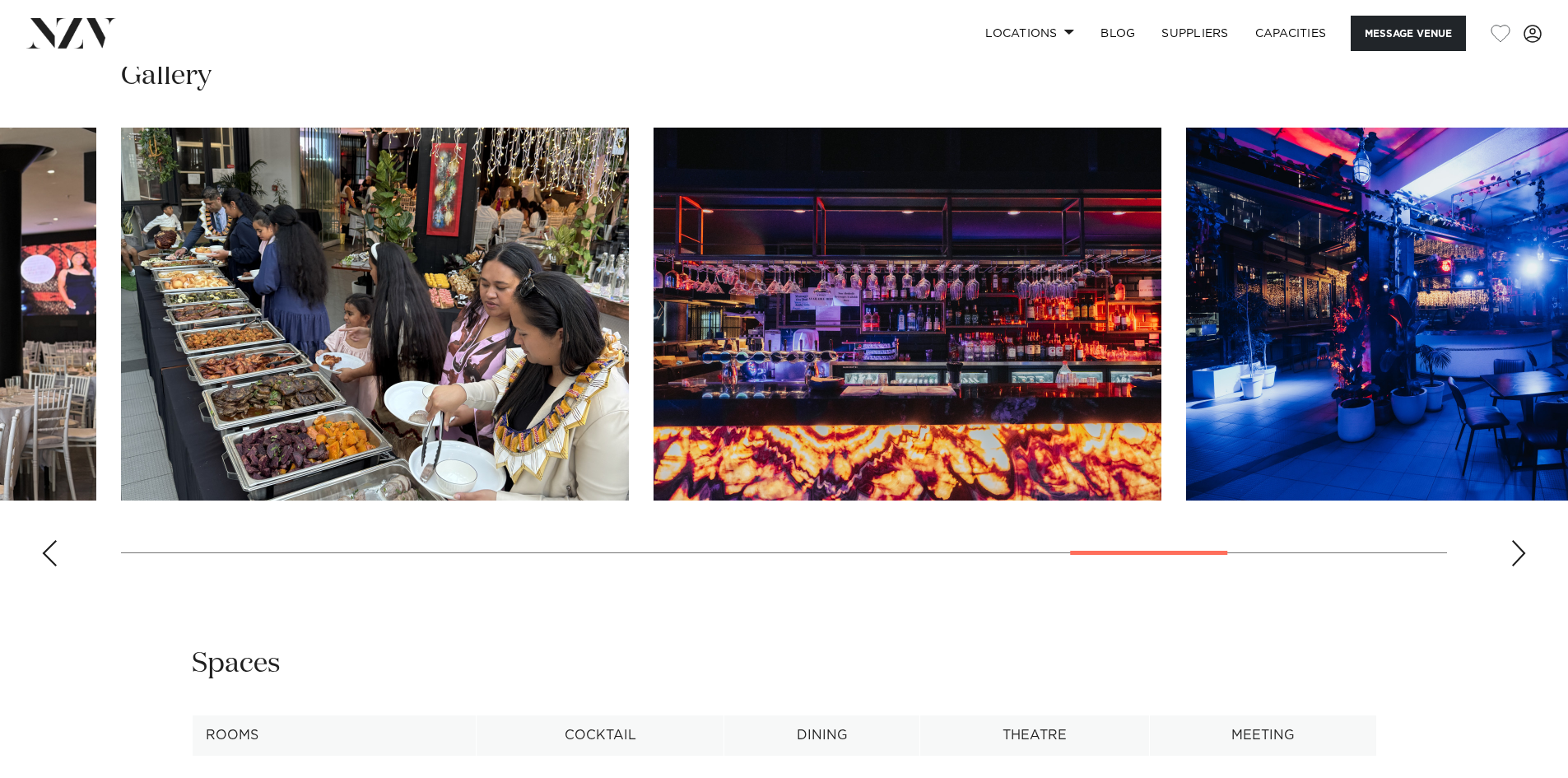
click at [1517, 554] on div "Next slide" at bounding box center [1519, 553] width 16 height 26
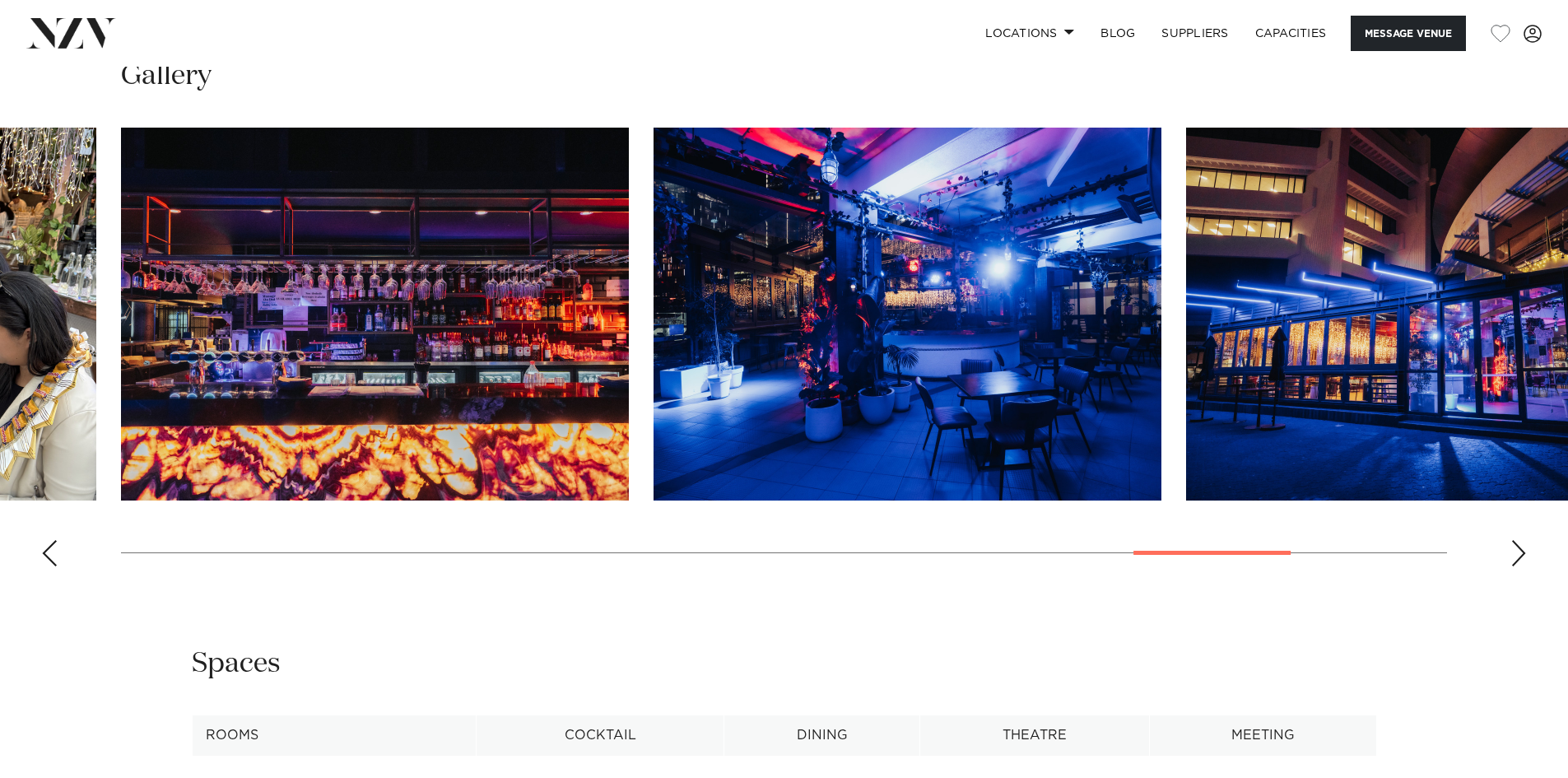
click at [1517, 554] on div "Next slide" at bounding box center [1519, 553] width 16 height 26
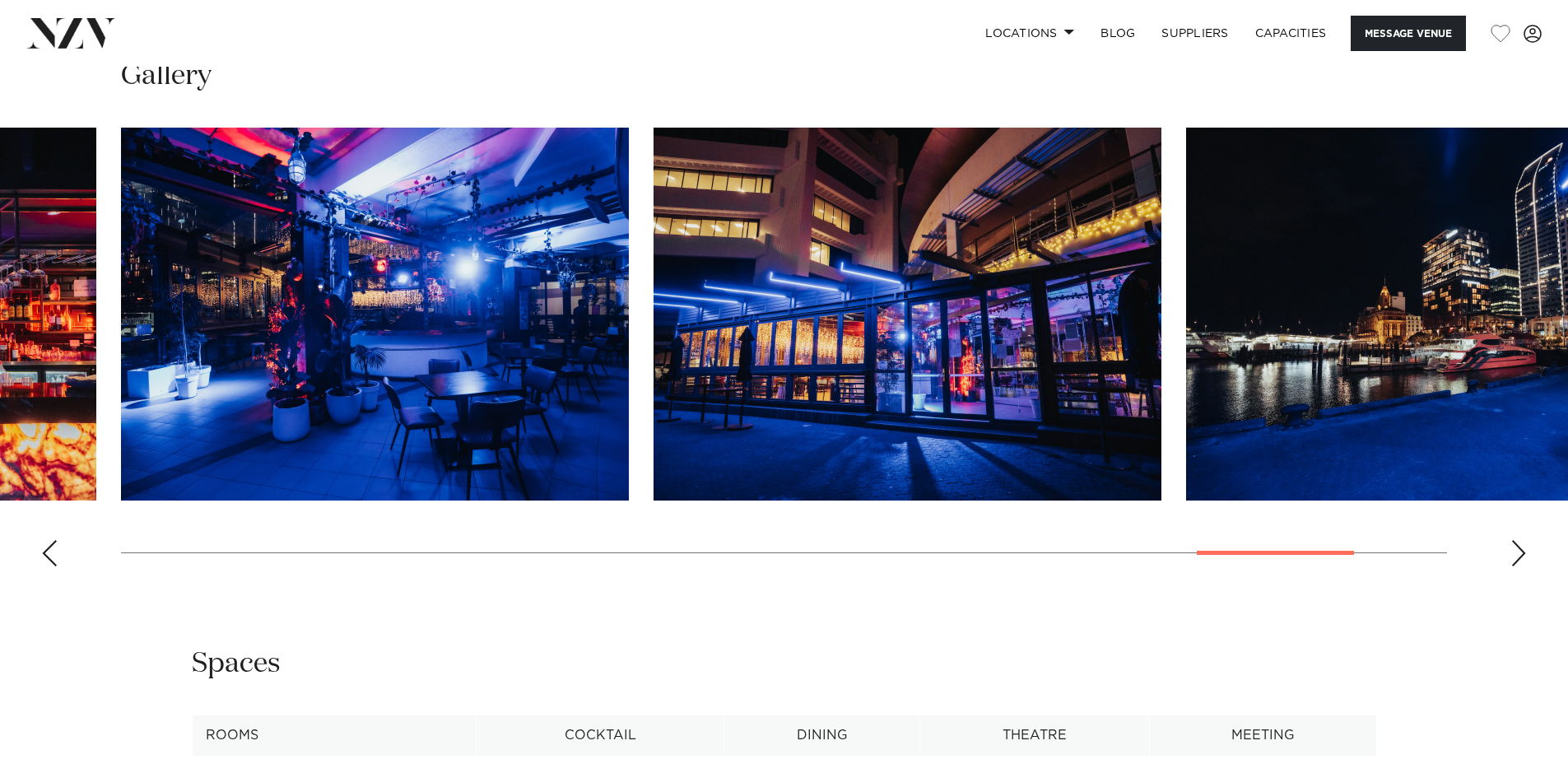
click at [1517, 554] on div "Next slide" at bounding box center [1519, 553] width 16 height 26
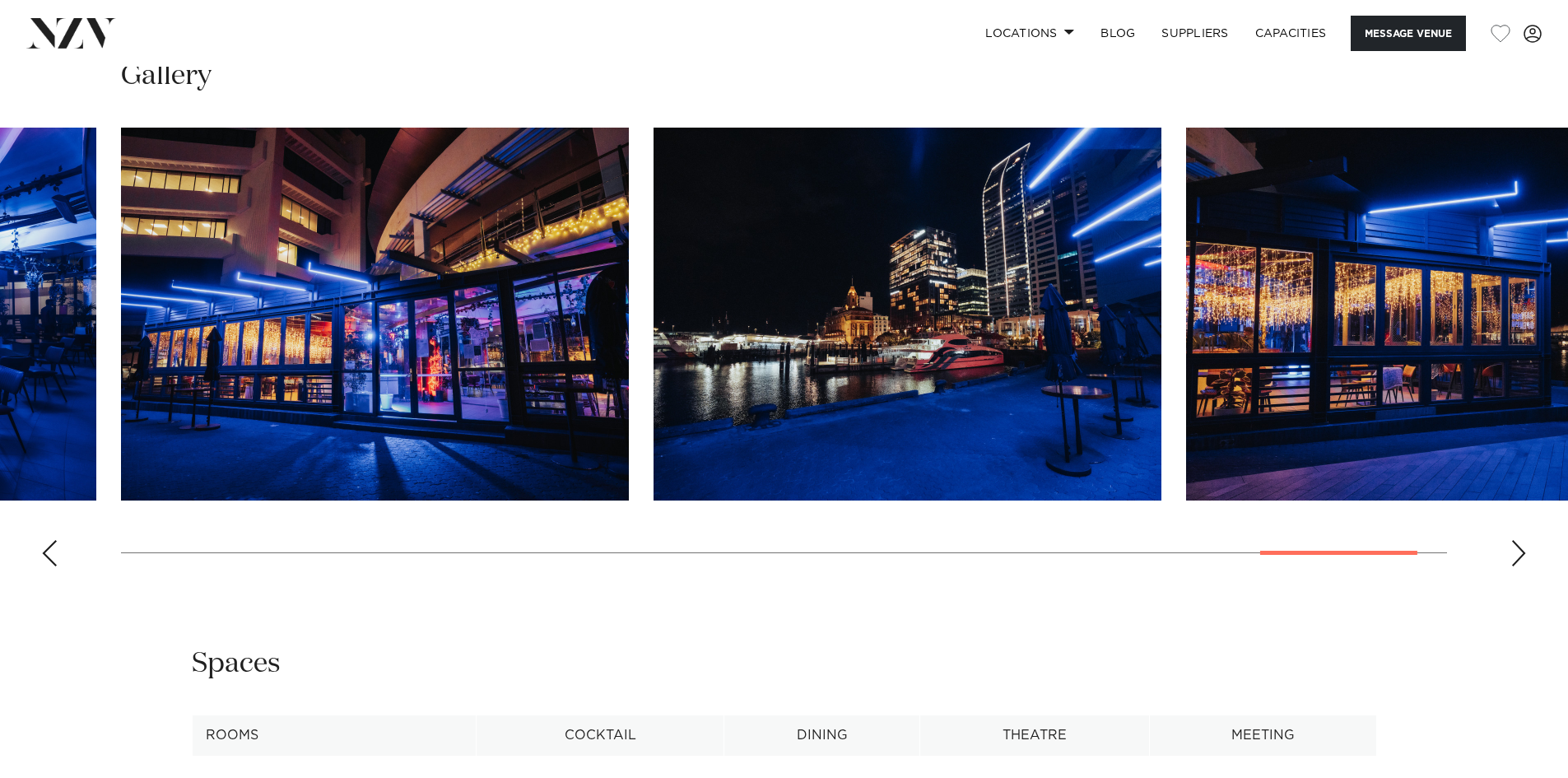
click at [1517, 554] on div "Next slide" at bounding box center [1519, 553] width 16 height 26
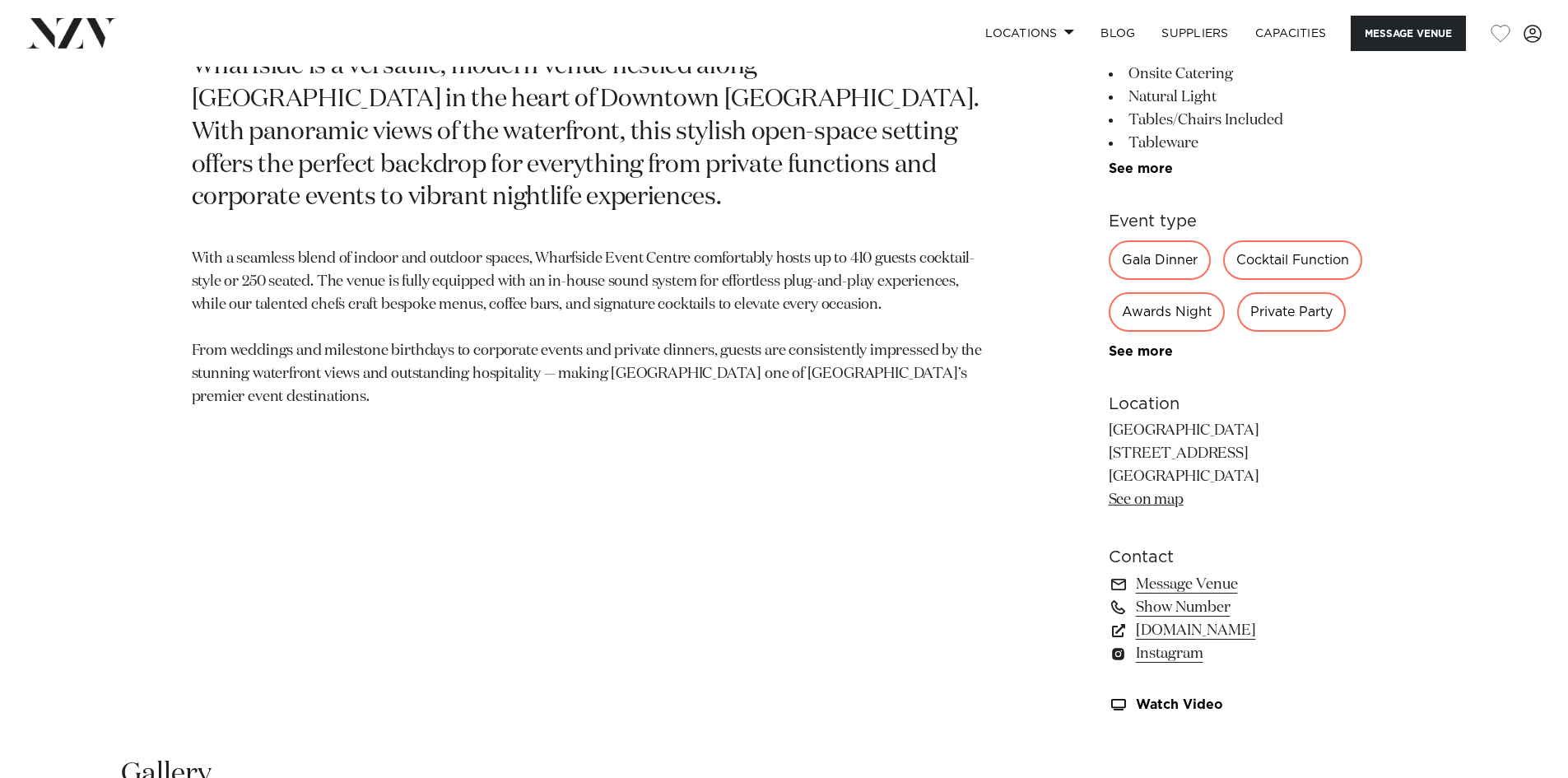
scroll to position [823, 0]
